Goal: Use online tool/utility: Utilize a website feature to perform a specific function

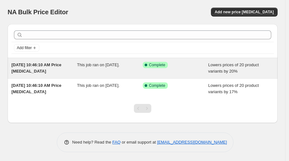
click at [111, 73] on div "This job ran on [DATE]." at bounding box center [110, 68] width 66 height 13
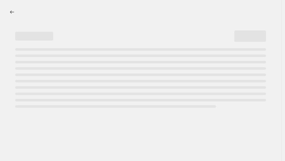
select select "percentage"
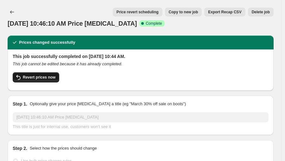
click at [42, 77] on span "Revert prices now" at bounding box center [39, 77] width 33 height 5
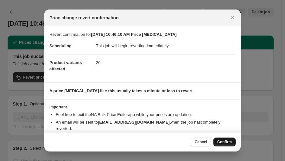
click at [218, 142] on span "Confirm" at bounding box center [224, 141] width 15 height 5
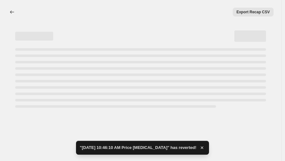
select select "percentage"
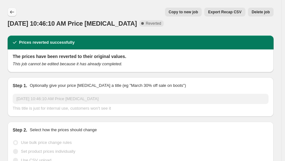
click at [13, 16] on button "Price change jobs" at bounding box center [12, 12] width 9 height 9
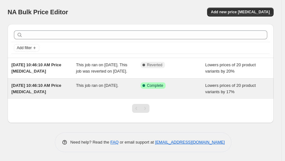
click at [100, 88] on span "This job ran on [DATE]." at bounding box center [97, 85] width 42 height 5
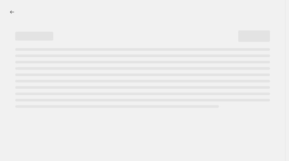
select select "percentage"
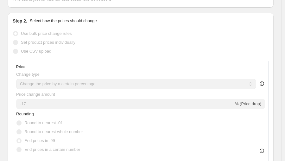
scroll to position [117, 0]
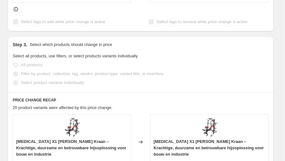
scroll to position [411, 0]
